Goal: Find specific page/section: Find specific page/section

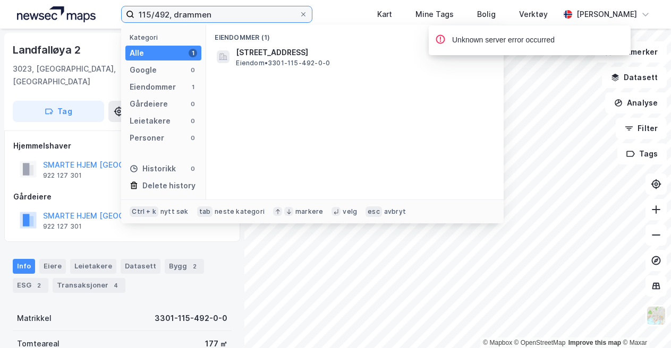
drag, startPoint x: 248, startPoint y: 14, endPoint x: 91, endPoint y: 19, distance: 156.8
click at [91, 19] on div "115/492, drammen Kategori Alle 1 Google 0 Eiendommer 1 Gårdeiere 0 Leietakere 0…" at bounding box center [335, 14] width 671 height 29
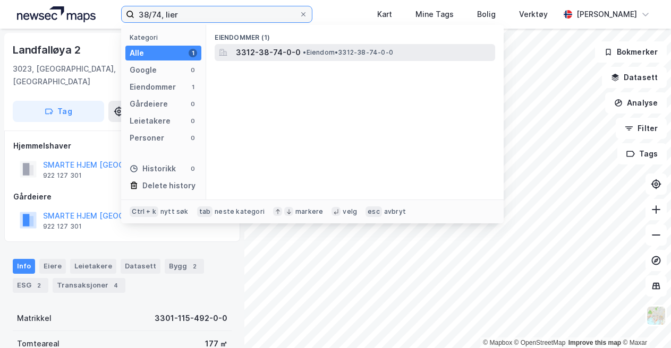
type input "38/74, lier"
click at [311, 49] on span "• Eiendom • 3312-38-74-0-0" at bounding box center [348, 52] width 90 height 8
